Goal: Information Seeking & Learning: Learn about a topic

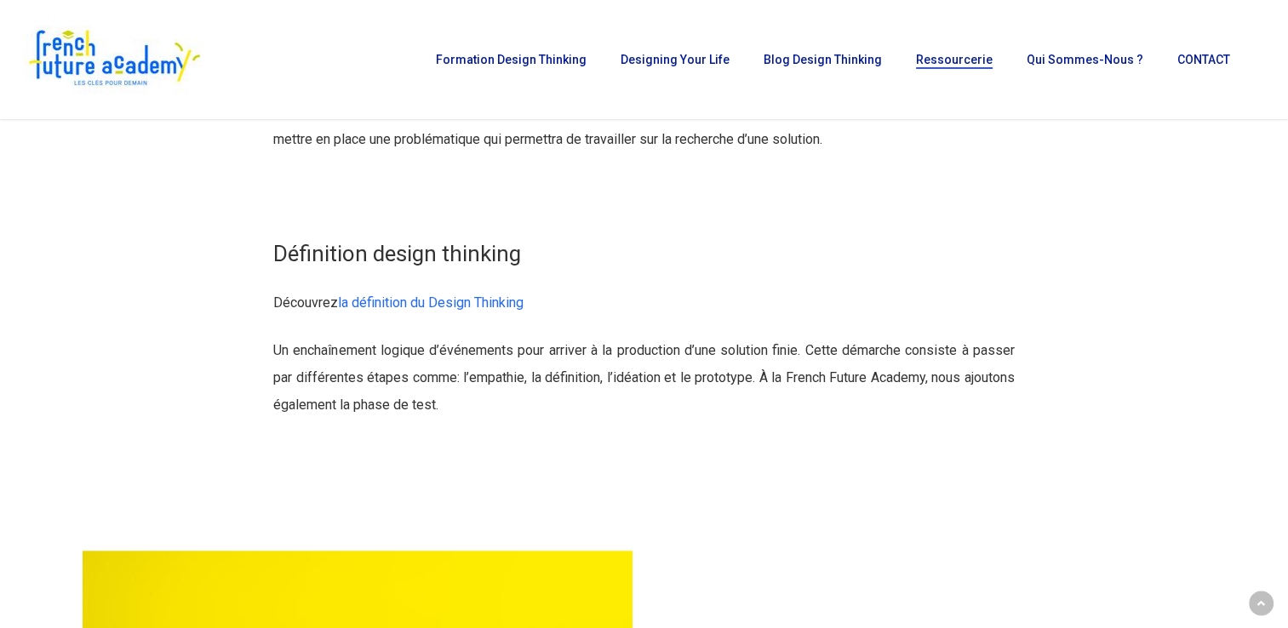
scroll to position [6724, 0]
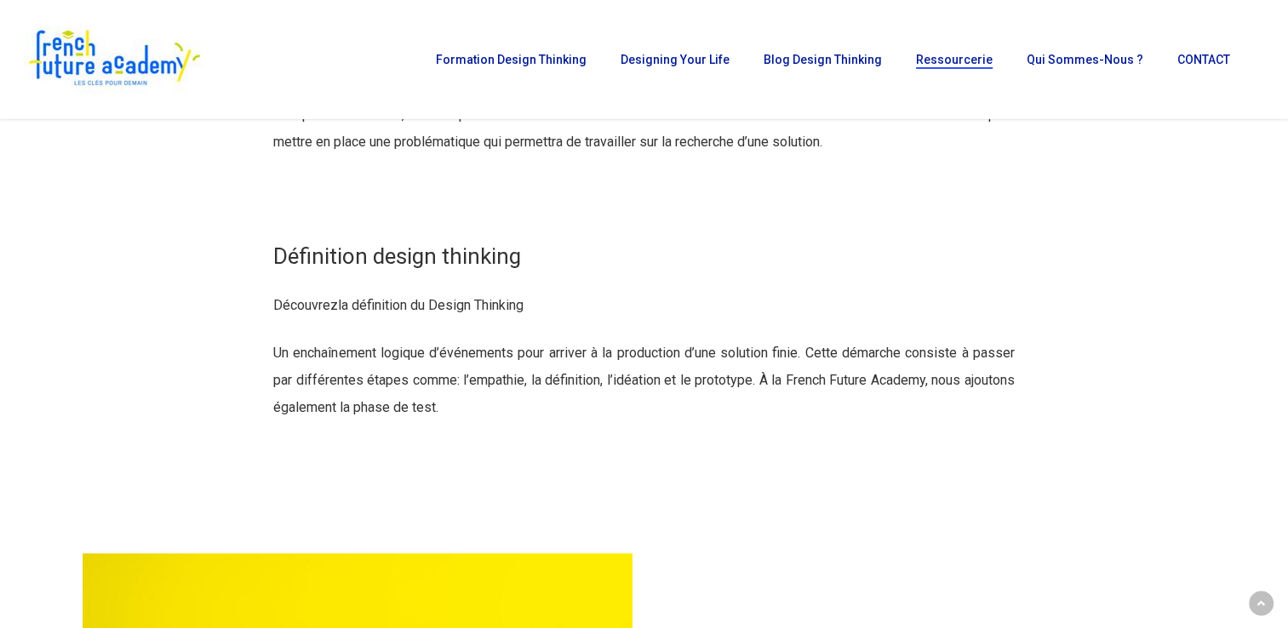
click at [404, 313] on link "la définition du Design Thinking" at bounding box center [431, 305] width 186 height 16
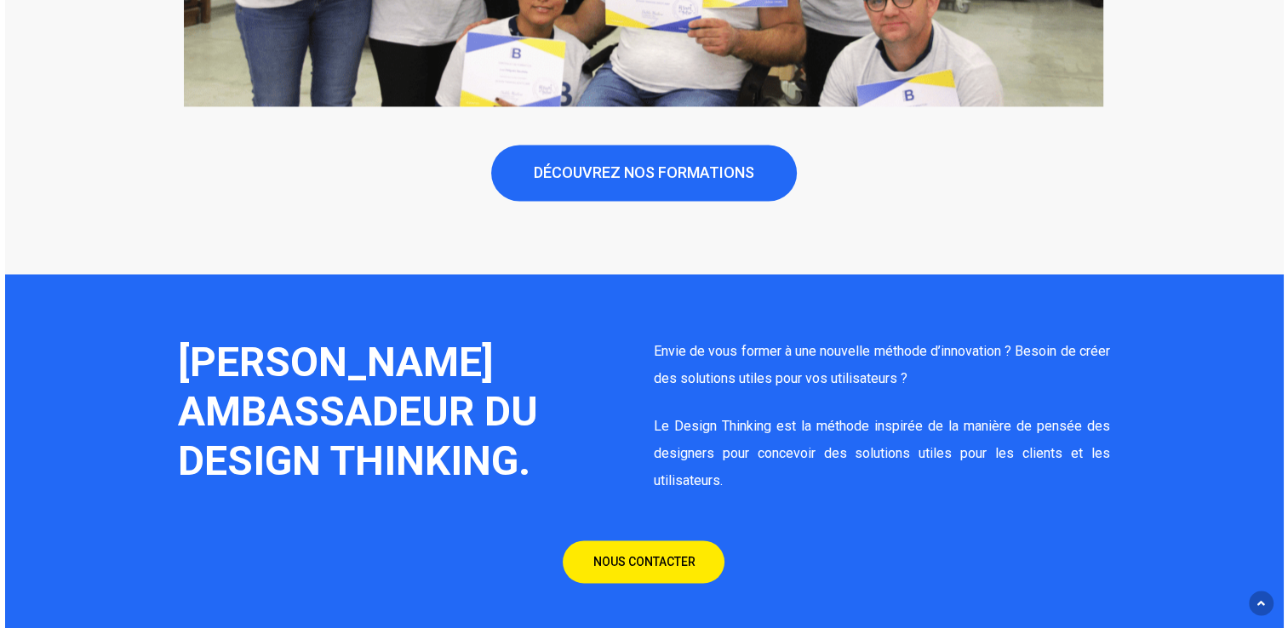
scroll to position [8937, 0]
